Goal: Task Accomplishment & Management: Use online tool/utility

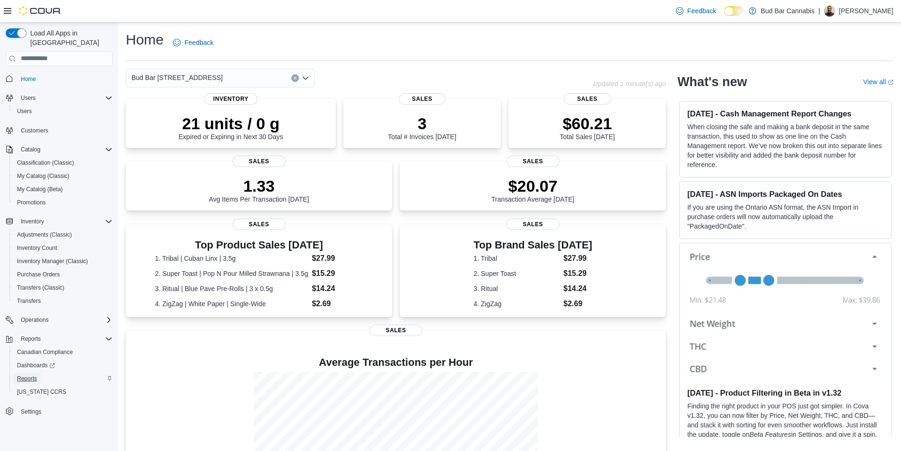
click at [29, 374] on span "Reports" at bounding box center [27, 378] width 20 height 8
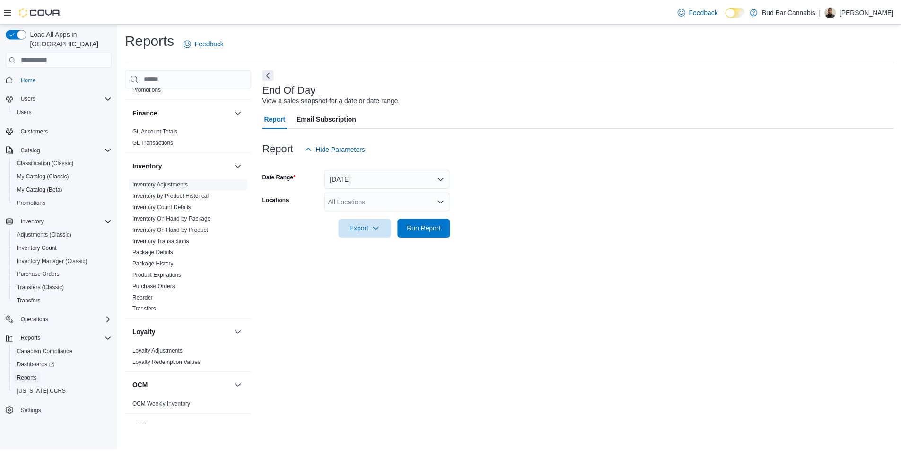
scroll to position [425, 0]
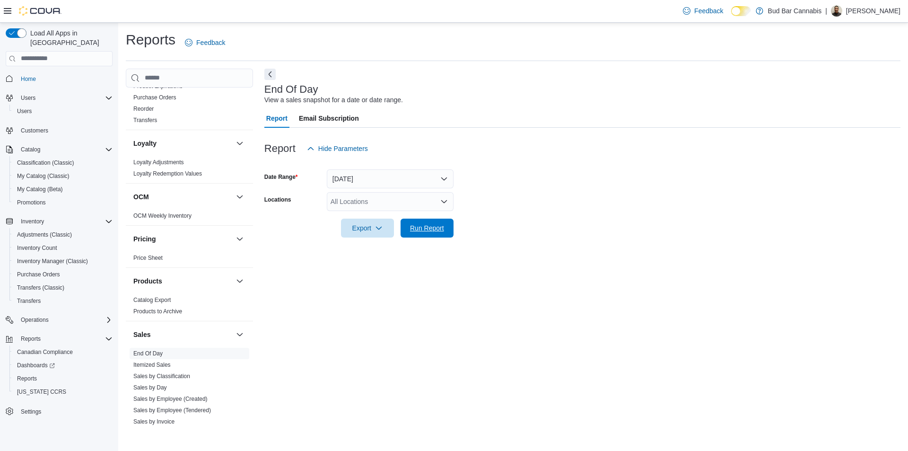
click at [418, 218] on div "Export Run Report" at bounding box center [358, 227] width 189 height 19
click at [421, 225] on span "Run Report" at bounding box center [427, 227] width 34 height 9
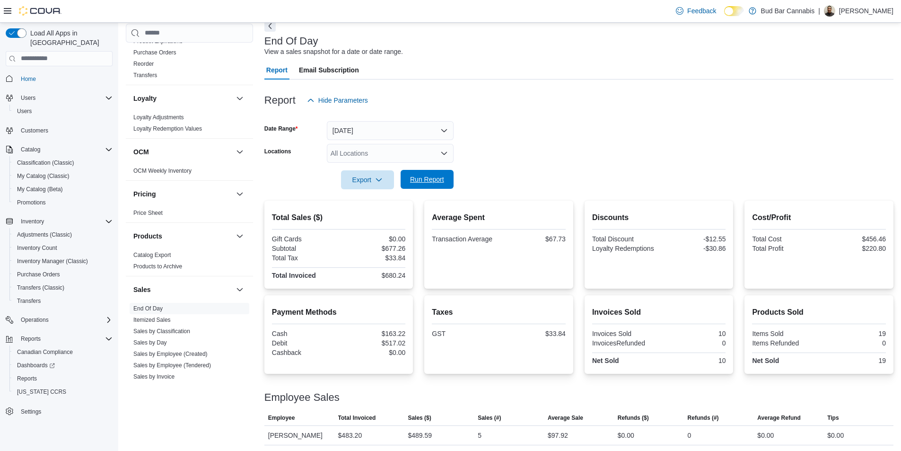
scroll to position [89, 0]
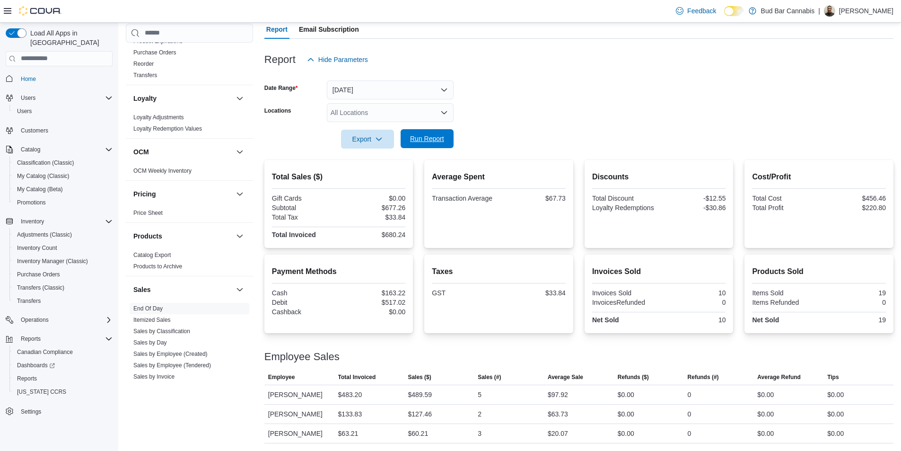
click at [424, 143] on span "Run Report" at bounding box center [427, 138] width 34 height 9
click at [428, 134] on span "Run Report" at bounding box center [427, 138] width 34 height 9
click at [436, 140] on span "Run Report" at bounding box center [427, 138] width 34 height 9
click at [434, 143] on span "Run Report" at bounding box center [427, 138] width 34 height 9
